Goal: Information Seeking & Learning: Learn about a topic

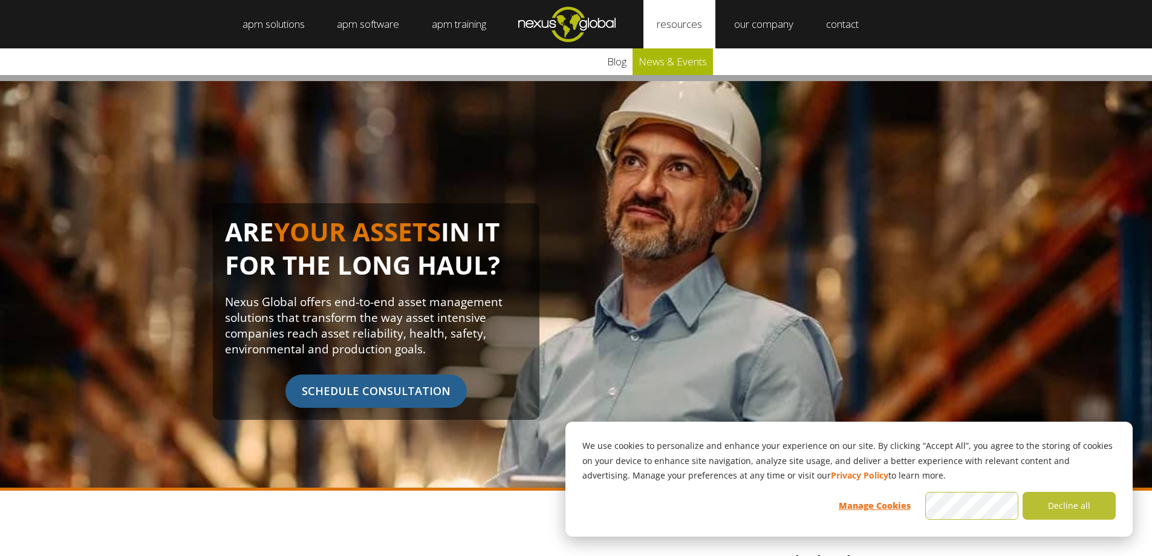
click at [682, 62] on link "news & events" at bounding box center [672, 61] width 80 height 27
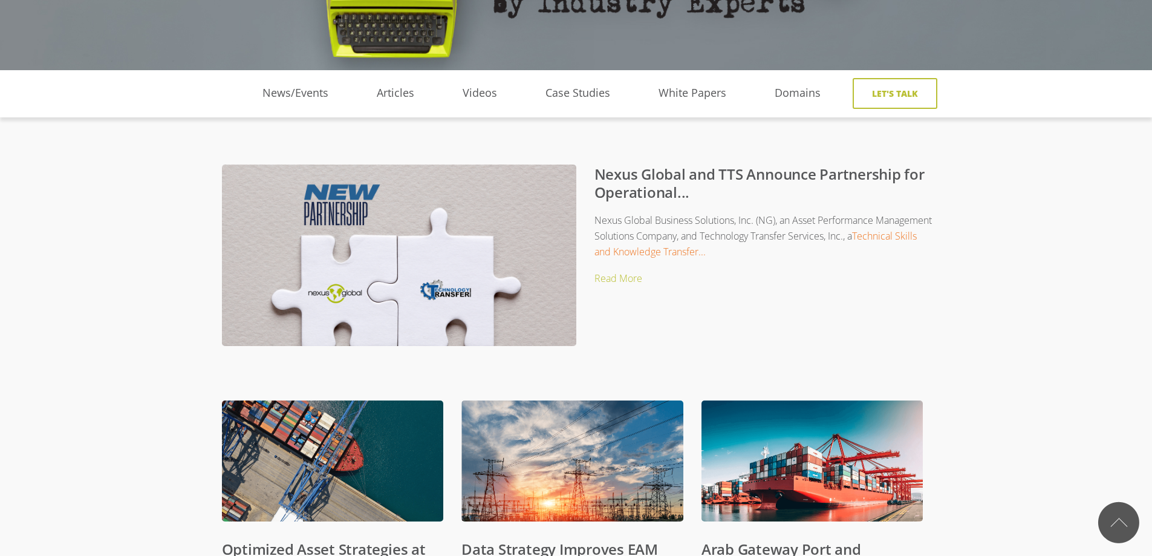
click at [772, 209] on div "Nexus Global Business Solutions, Inc. (NG), an Asset Performance Management Sol…" at bounding box center [576, 285] width 709 height 158
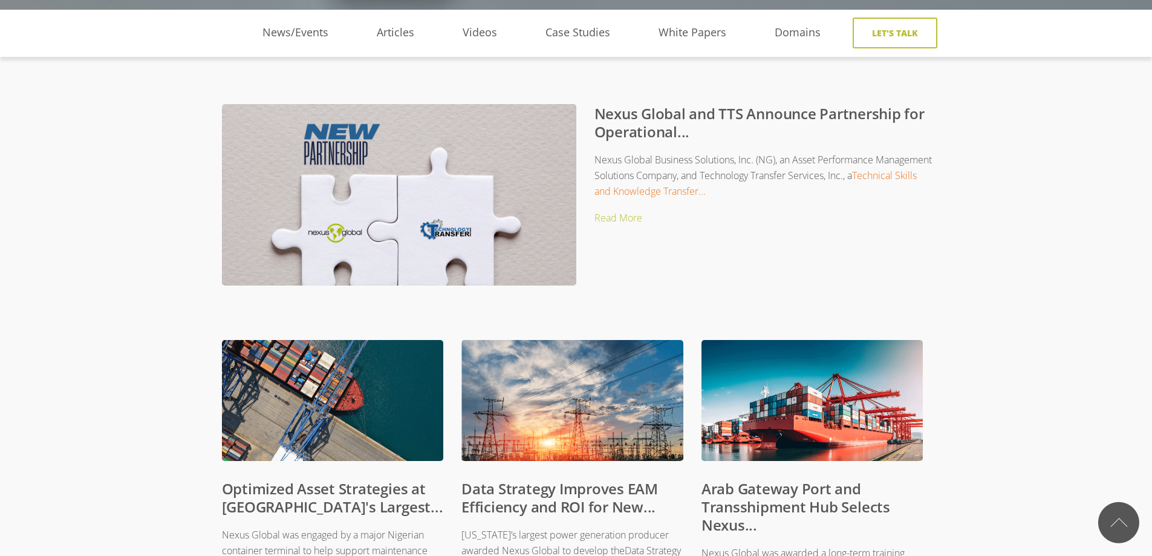
click at [775, 168] on p "Nexus Global Business Solutions, Inc. (NG), an Asset Performance Management Sol…" at bounding box center [590, 176] width 688 height 48
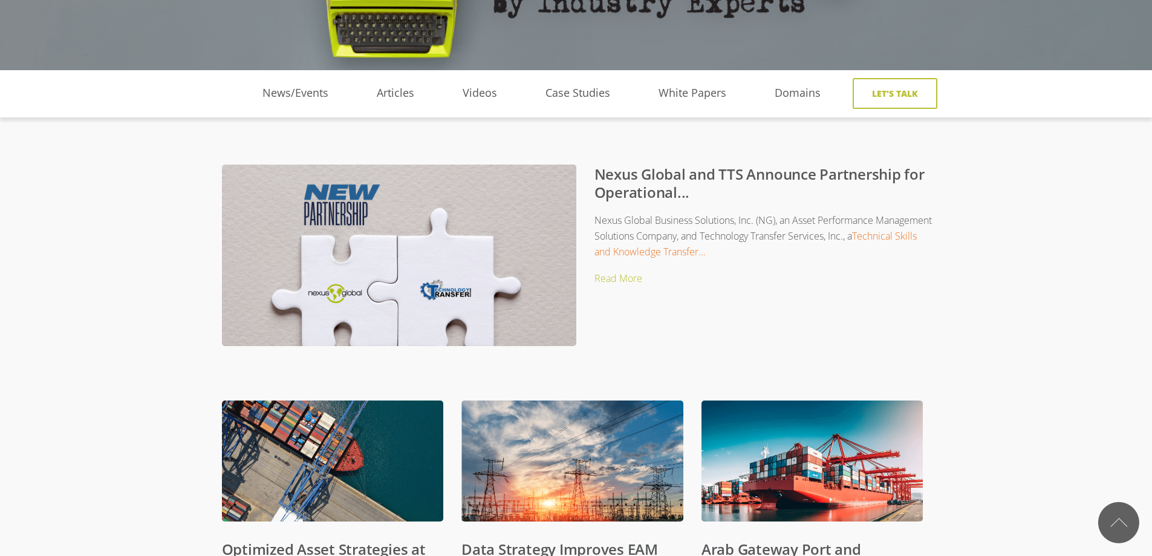
scroll to position [0, 0]
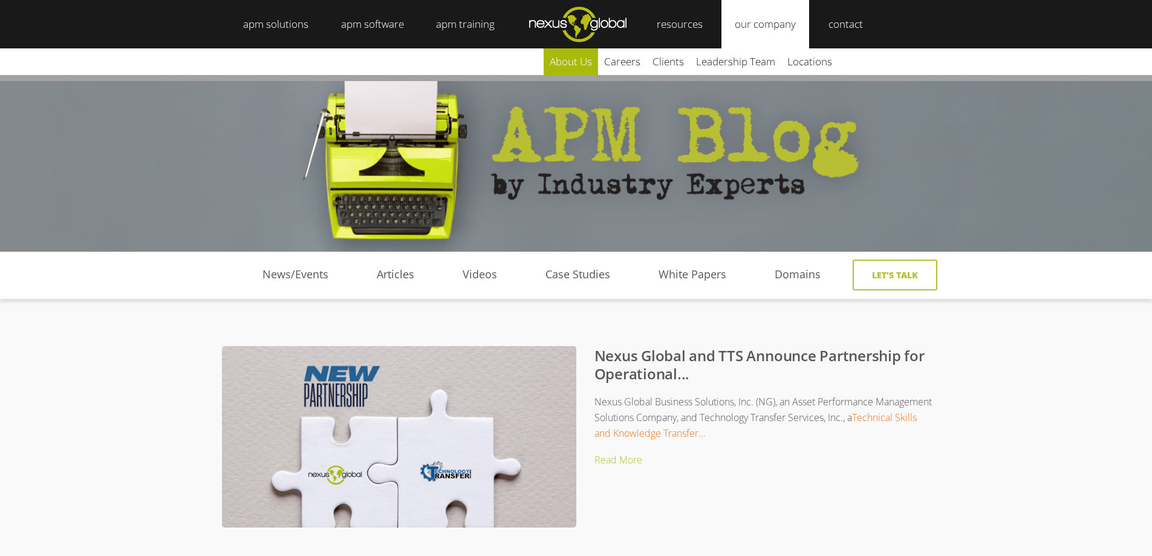
click at [585, 62] on link "about us" at bounding box center [571, 61] width 54 height 27
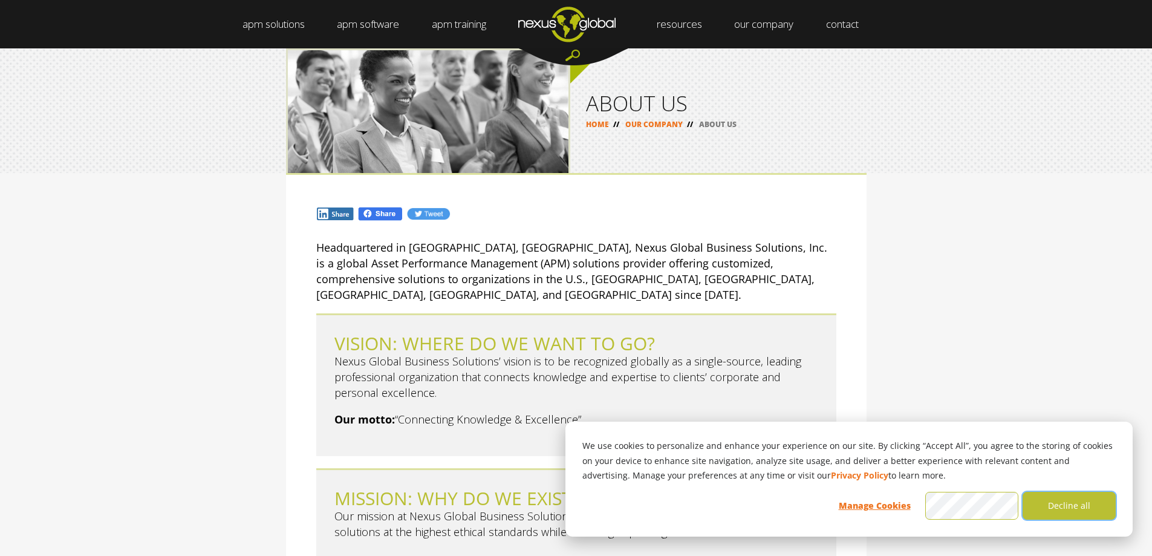
click at [1070, 508] on button "Decline all" at bounding box center [1068, 506] width 93 height 28
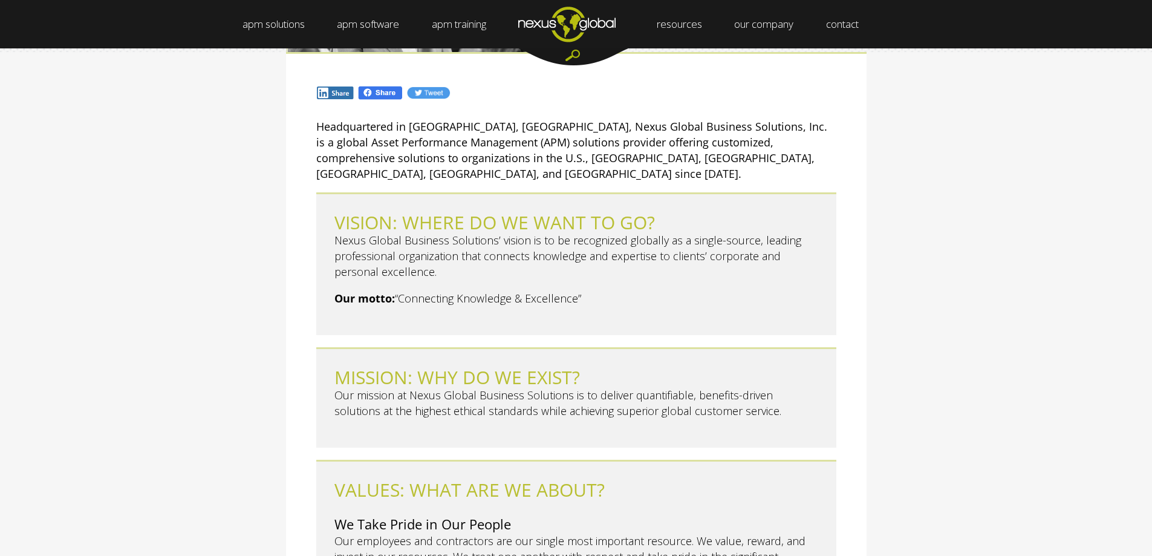
scroll to position [181, 0]
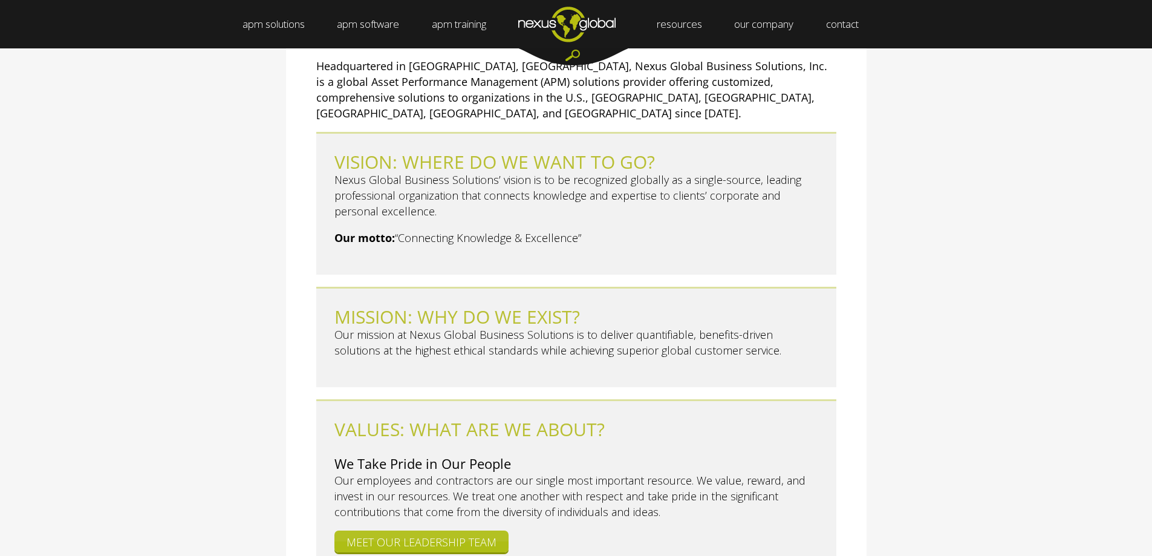
click at [974, 182] on div "Headquartered in Wake Forest, NC, Nexus Global Business Solutions, Inc. is a gl…" at bounding box center [576, 417] width 1152 height 851
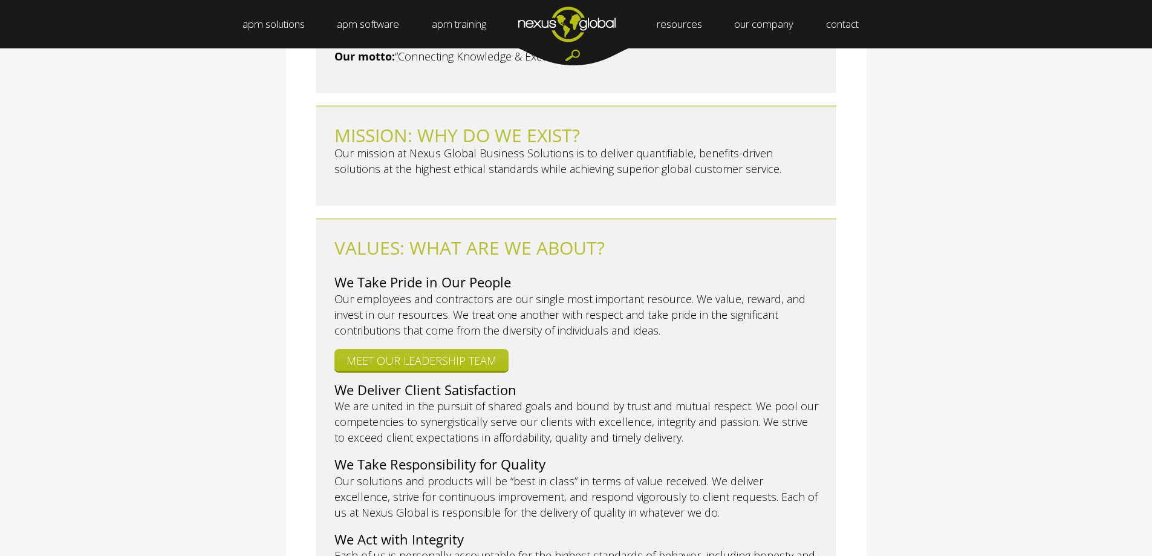
scroll to position [484, 0]
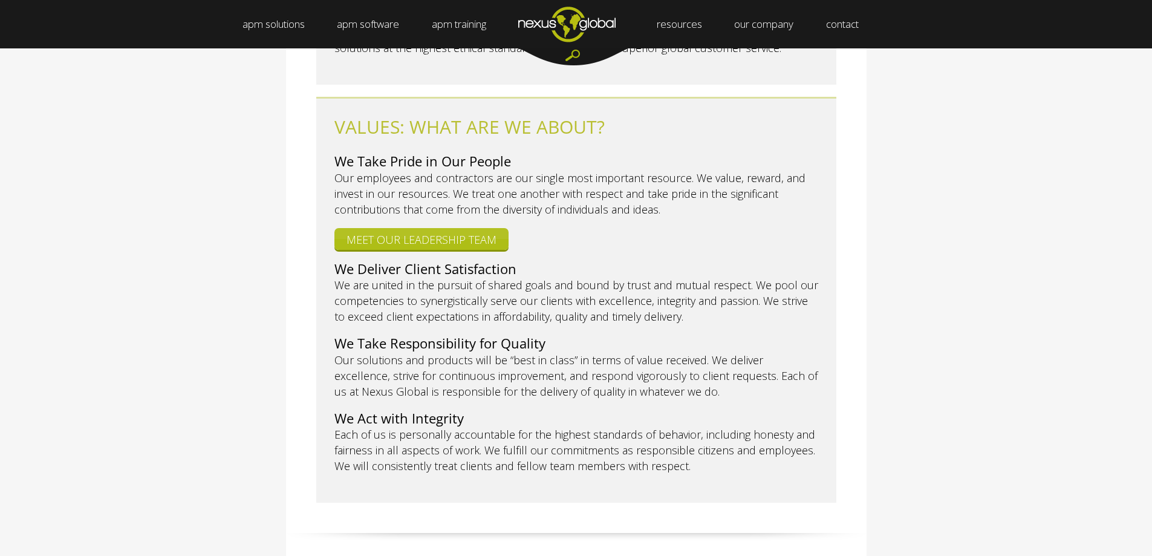
click at [943, 214] on div "Headquartered in Wake Forest, NC, Nexus Global Business Solutions, Inc. is a gl…" at bounding box center [576, 114] width 1152 height 851
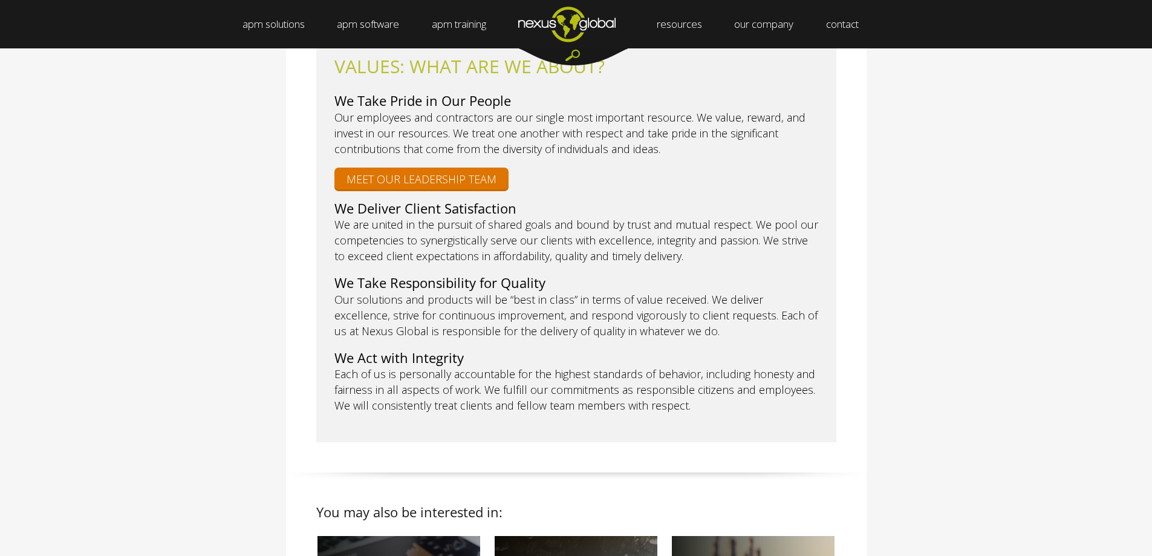
click at [408, 167] on link "MEET OUR LEADERSHIP TEAM" at bounding box center [421, 178] width 174 height 22
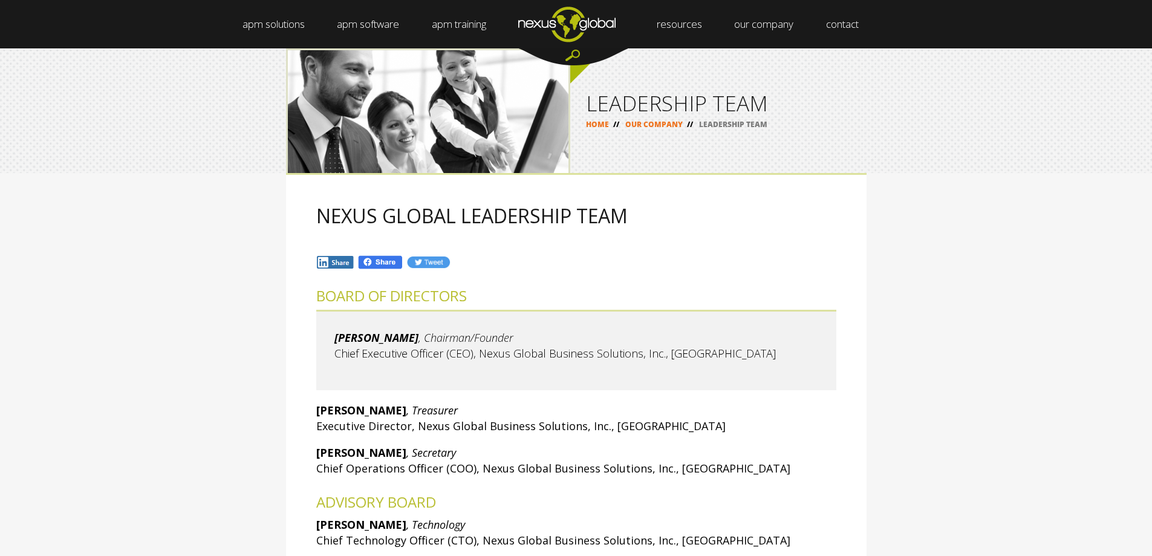
click at [962, 319] on div "NEXUS GLOBAL LEADERSHIP TEAM BOARD OF DIRECTORS Larry Olson , Chairman/Founder …" at bounding box center [576, 438] width 1152 height 531
